Goal: Task Accomplishment & Management: Use online tool/utility

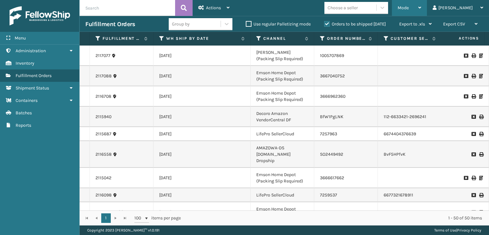
click at [409, 7] on span "Mode" at bounding box center [402, 7] width 11 height 5
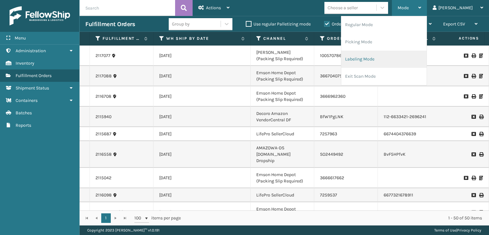
click at [387, 64] on li "Labeling Mode" at bounding box center [383, 59] width 85 height 17
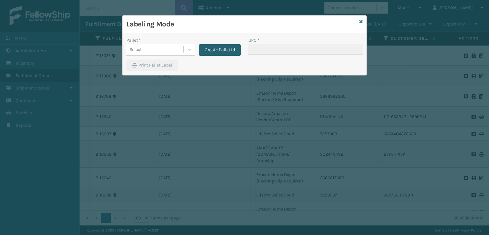
click at [211, 52] on button "Create Pallet Id" at bounding box center [220, 49] width 42 height 11
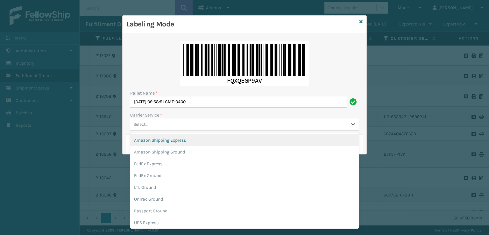
click at [207, 126] on div "Select..." at bounding box center [238, 124] width 217 height 10
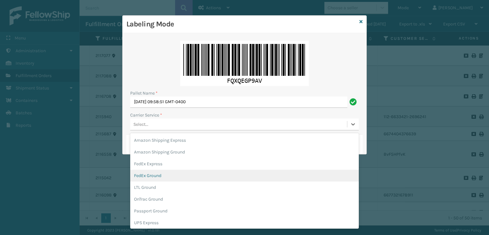
click at [164, 174] on div "FedEx Ground" at bounding box center [244, 176] width 228 height 12
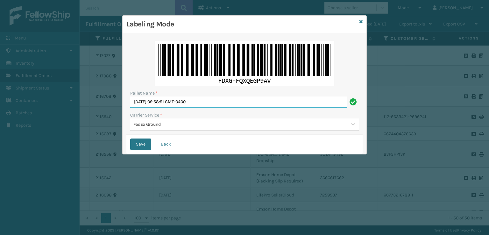
drag, startPoint x: 216, startPoint y: 105, endPoint x: 0, endPoint y: 108, distance: 216.4
click at [0, 108] on div "Labeling Mode Pallet Name * [DATE] 09:58:51 GMT-0400 Carrier Service * FedEx Gr…" at bounding box center [244, 117] width 489 height 235
type input "T558830"
click at [130, 138] on button "Save" at bounding box center [140, 143] width 21 height 11
